Goal: Task Accomplishment & Management: Use online tool/utility

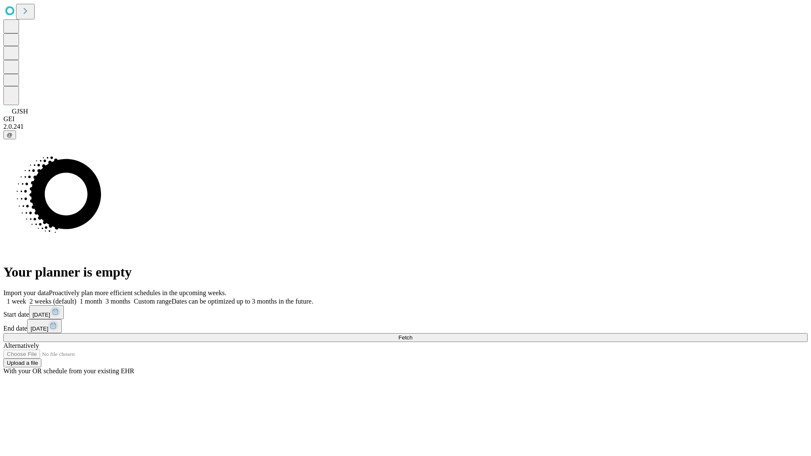
click at [412, 335] on span "Fetch" at bounding box center [405, 338] width 14 height 6
